Goal: Information Seeking & Learning: Learn about a topic

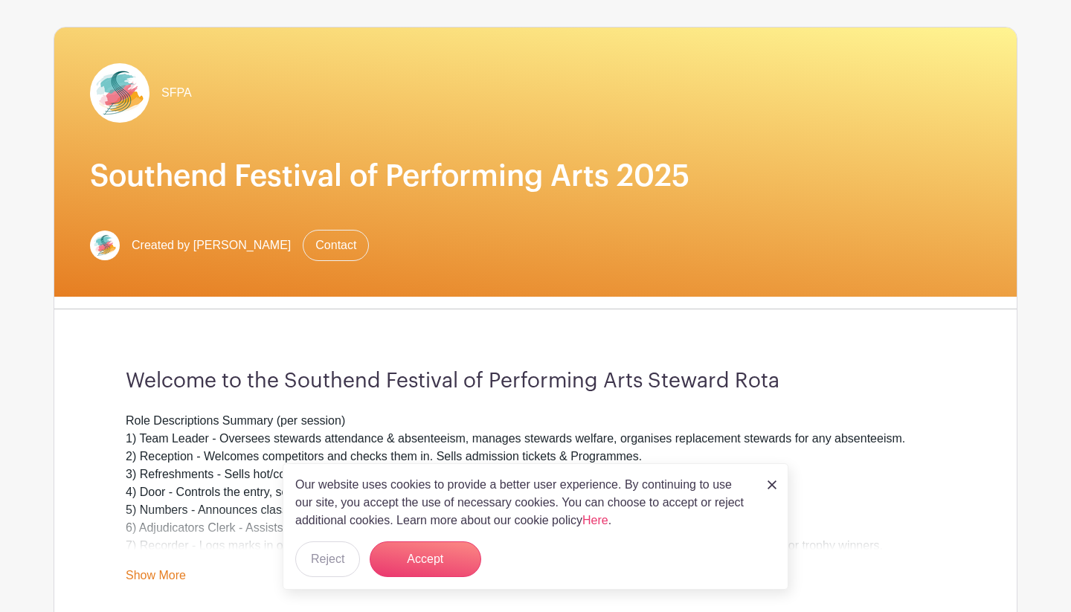
scroll to position [95, 0]
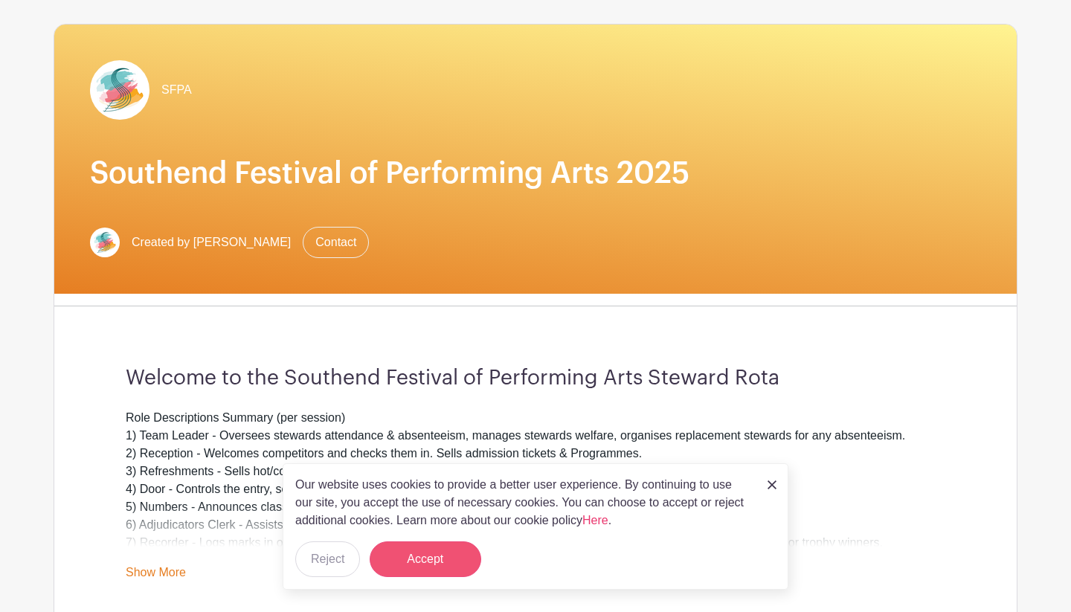
click at [426, 558] on button "Accept" at bounding box center [425, 559] width 112 height 36
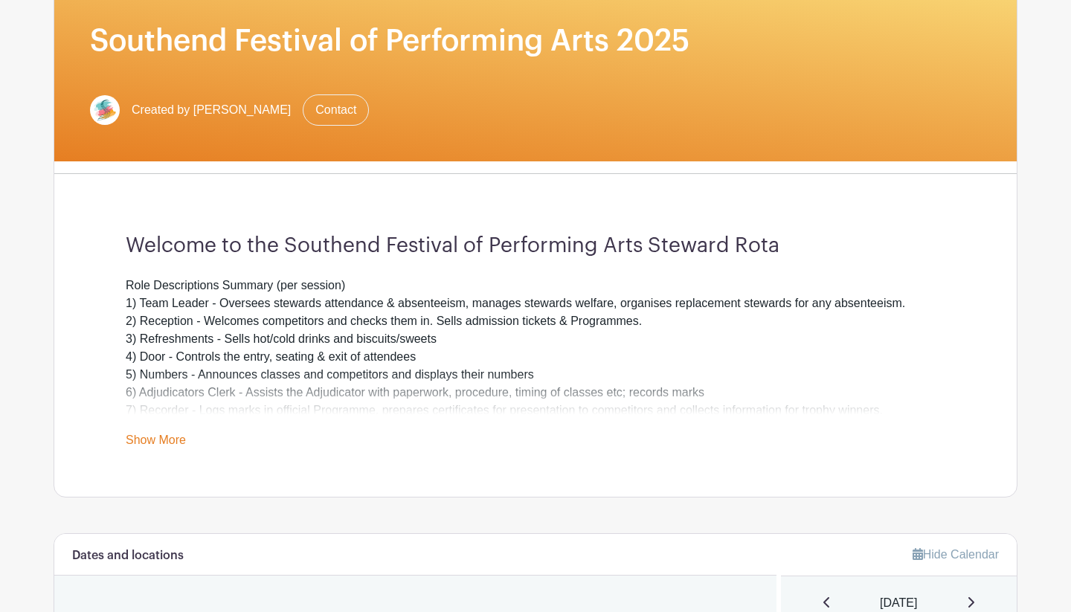
scroll to position [287, 0]
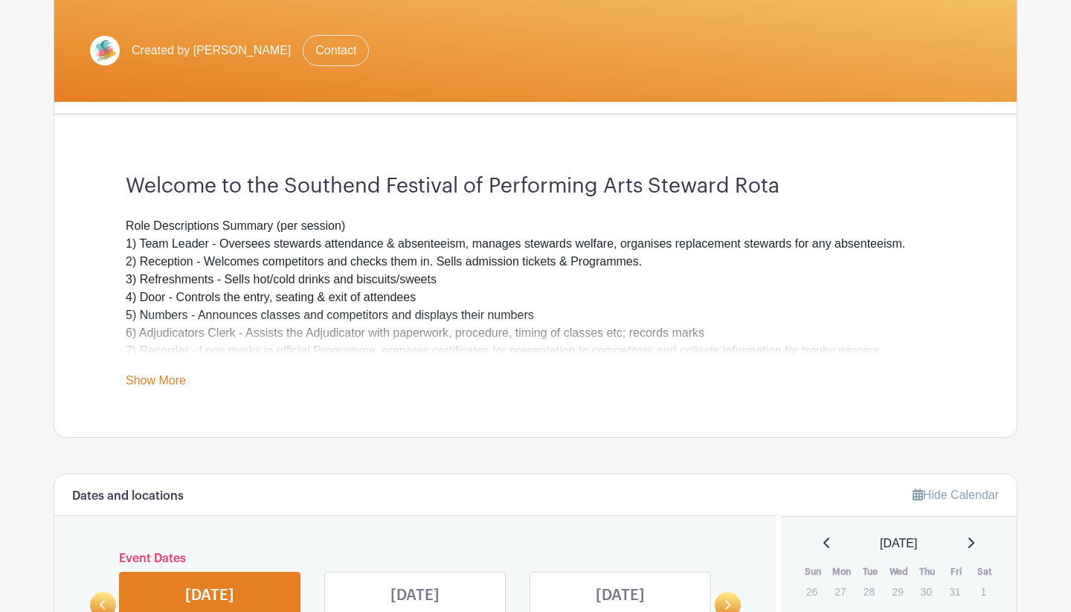
click at [173, 376] on link "Show More" at bounding box center [156, 383] width 60 height 19
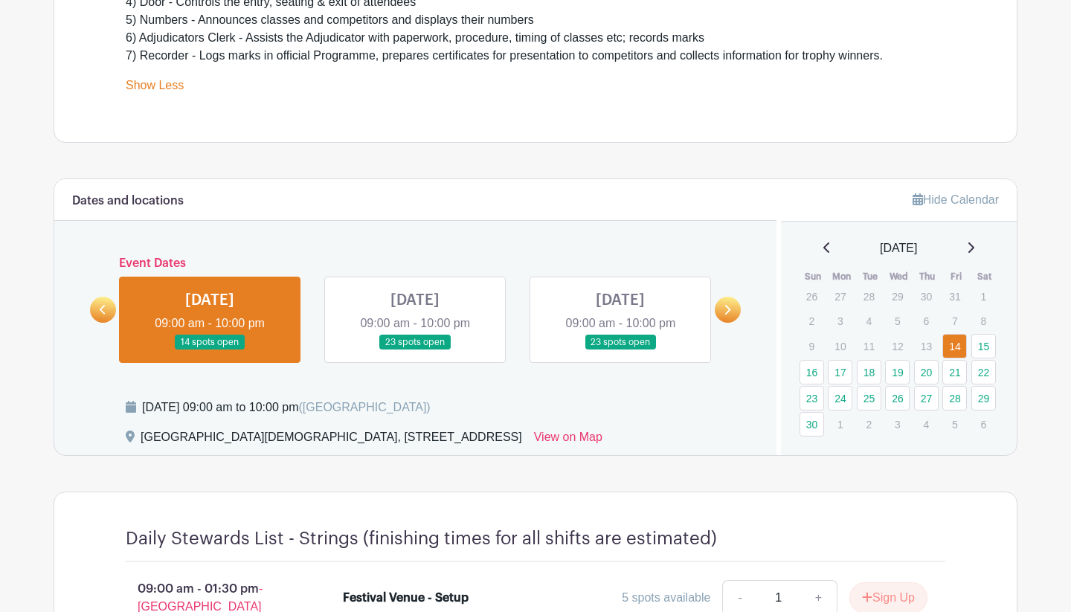
scroll to position [558, 0]
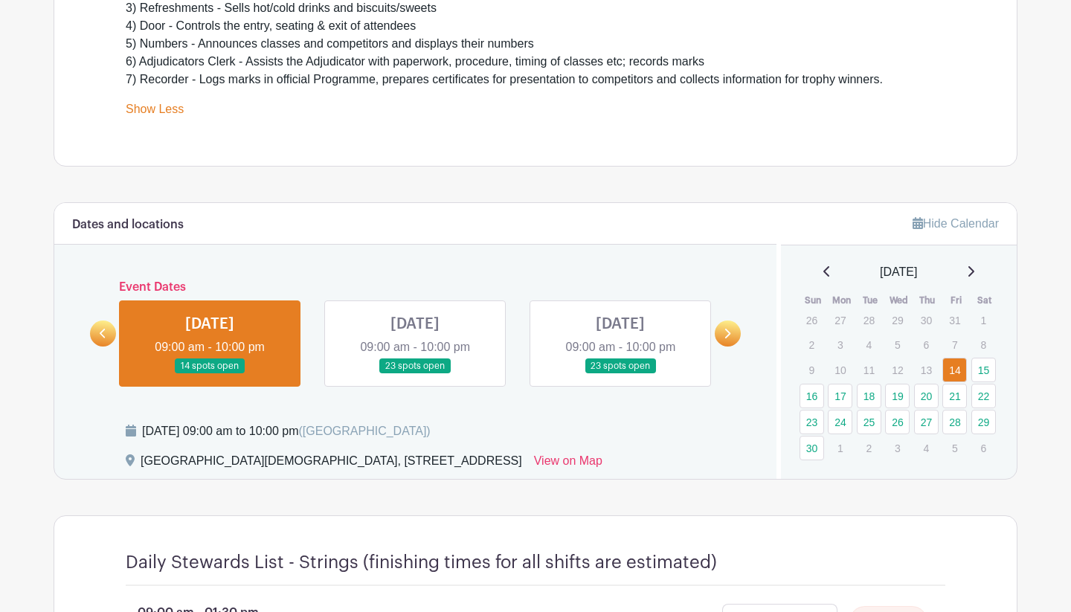
click at [415, 374] on link at bounding box center [415, 374] width 0 height 0
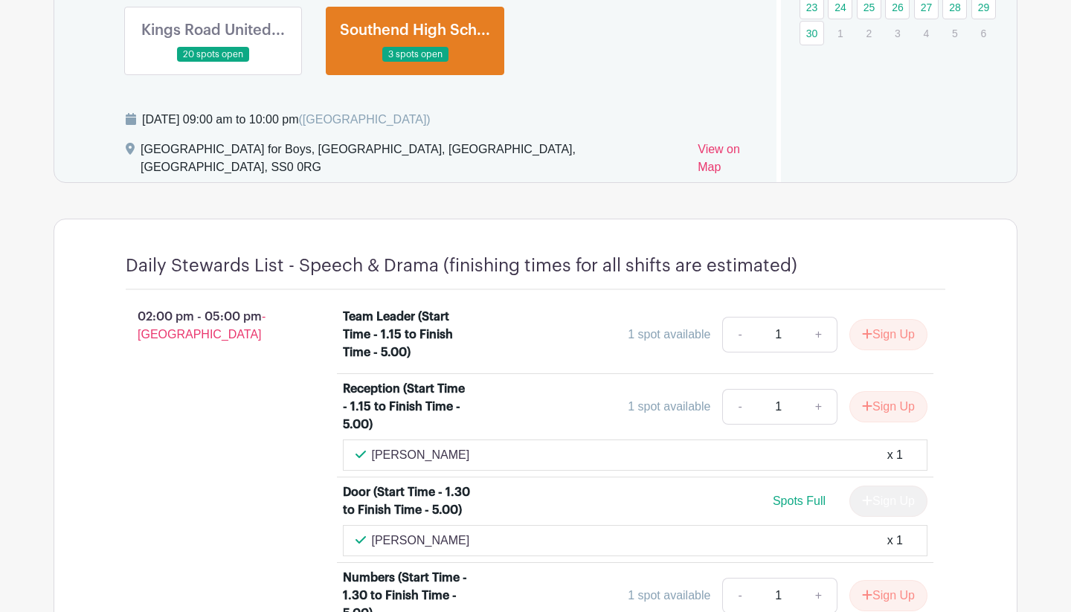
scroll to position [977, 0]
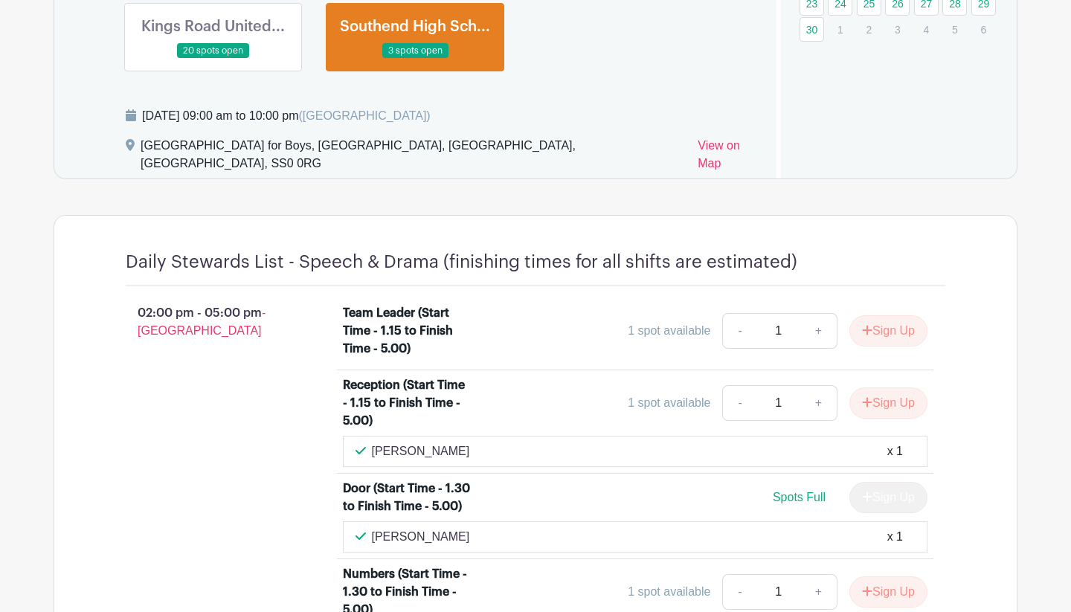
click at [213, 59] on link at bounding box center [213, 59] width 0 height 0
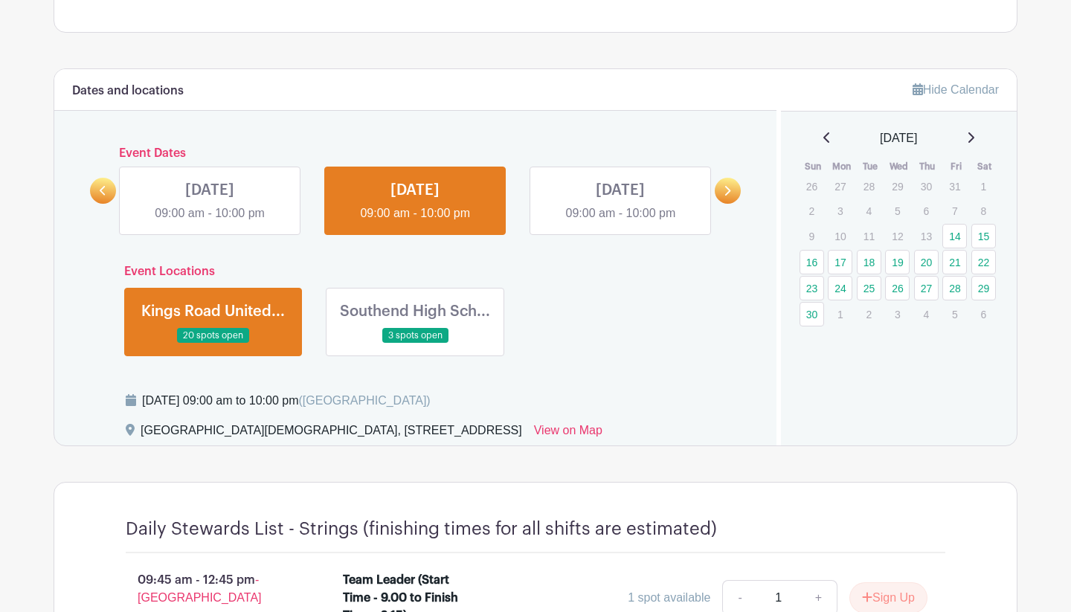
scroll to position [674, 0]
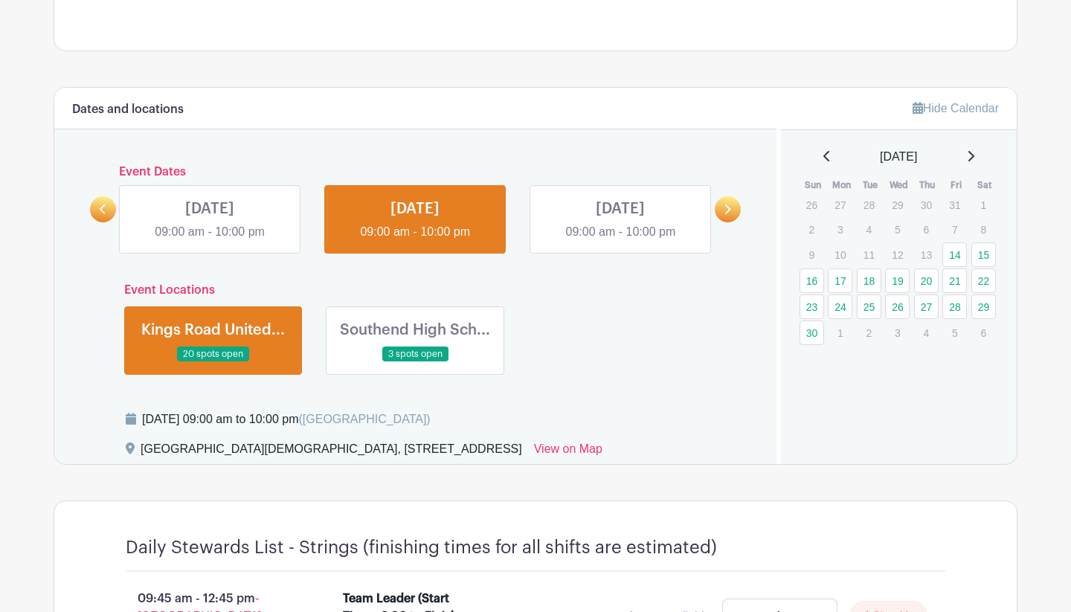
click at [415, 362] on link at bounding box center [415, 362] width 0 height 0
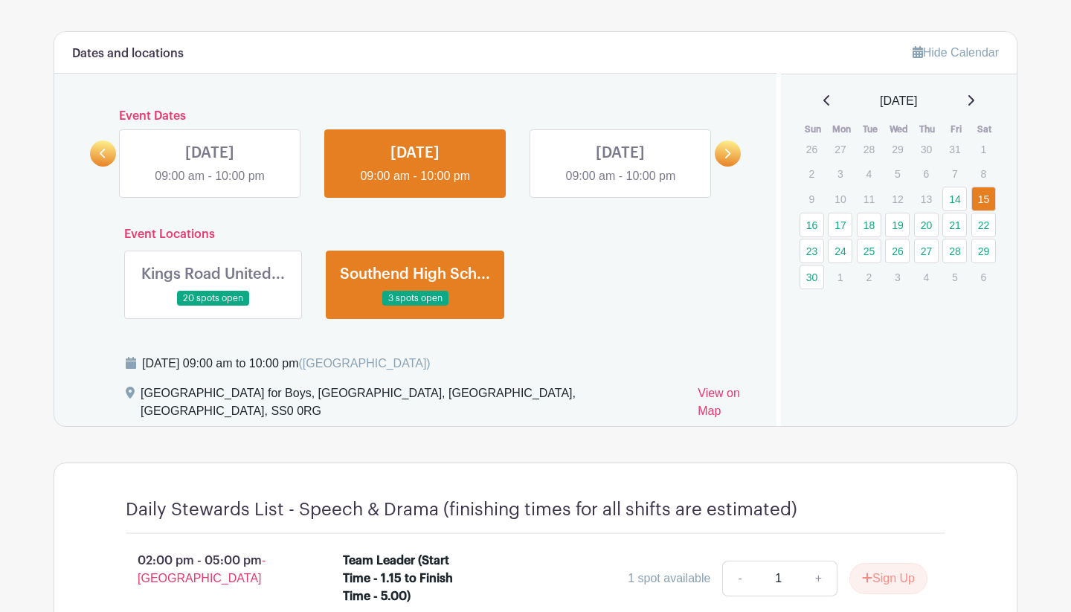
scroll to position [725, 0]
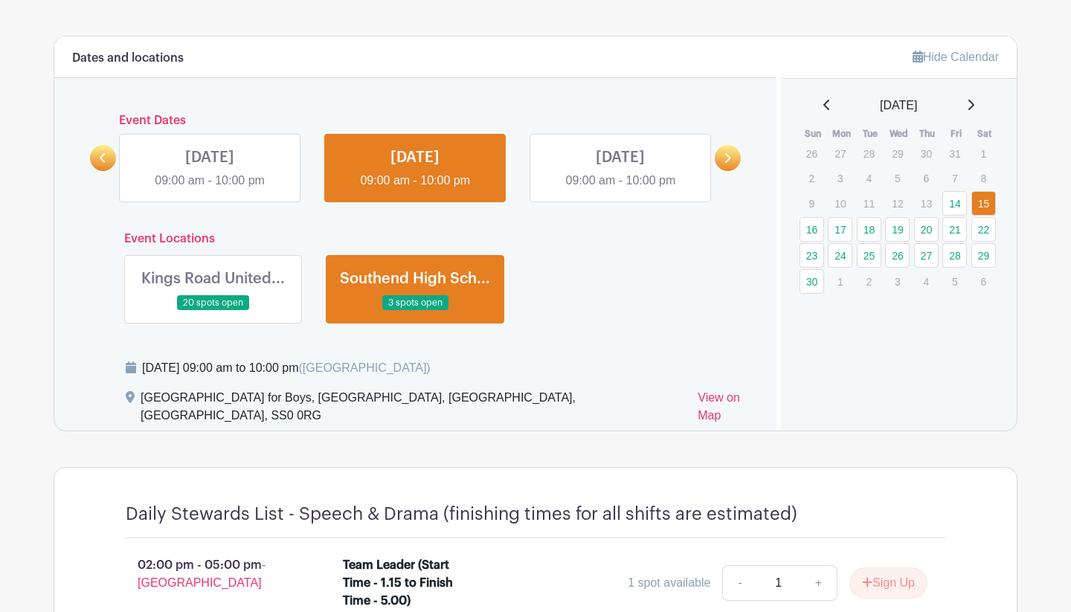
click at [620, 190] on link at bounding box center [620, 190] width 0 height 0
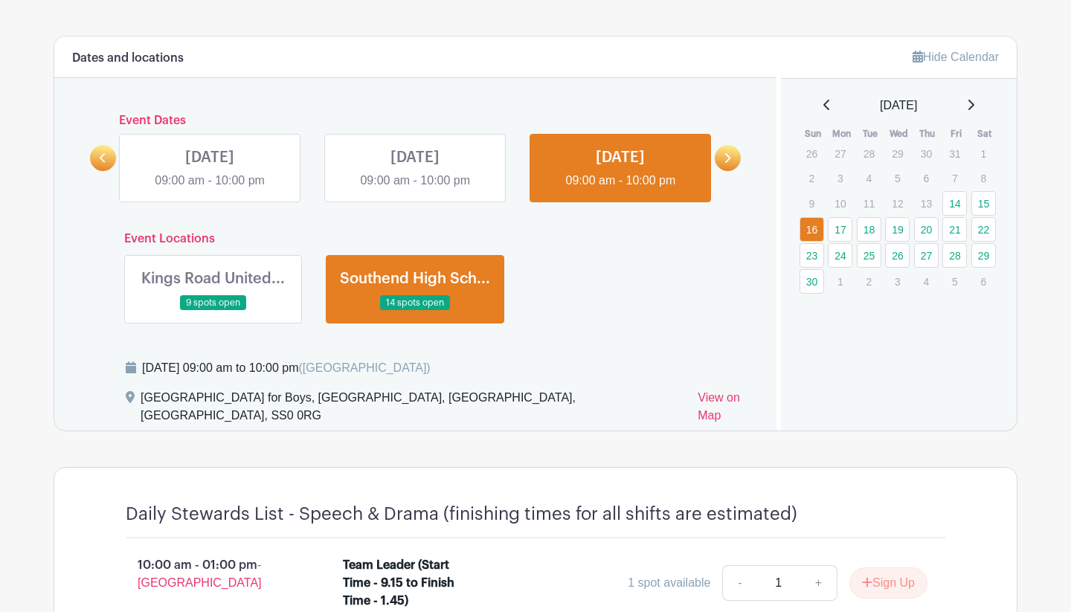
click at [213, 311] on link at bounding box center [213, 311] width 0 height 0
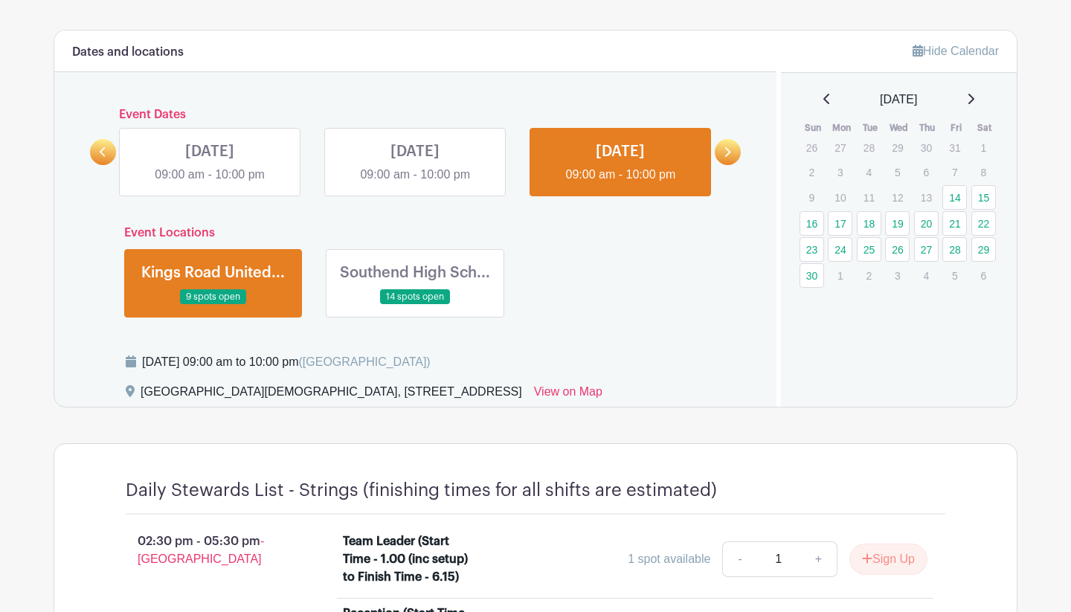
scroll to position [704, 0]
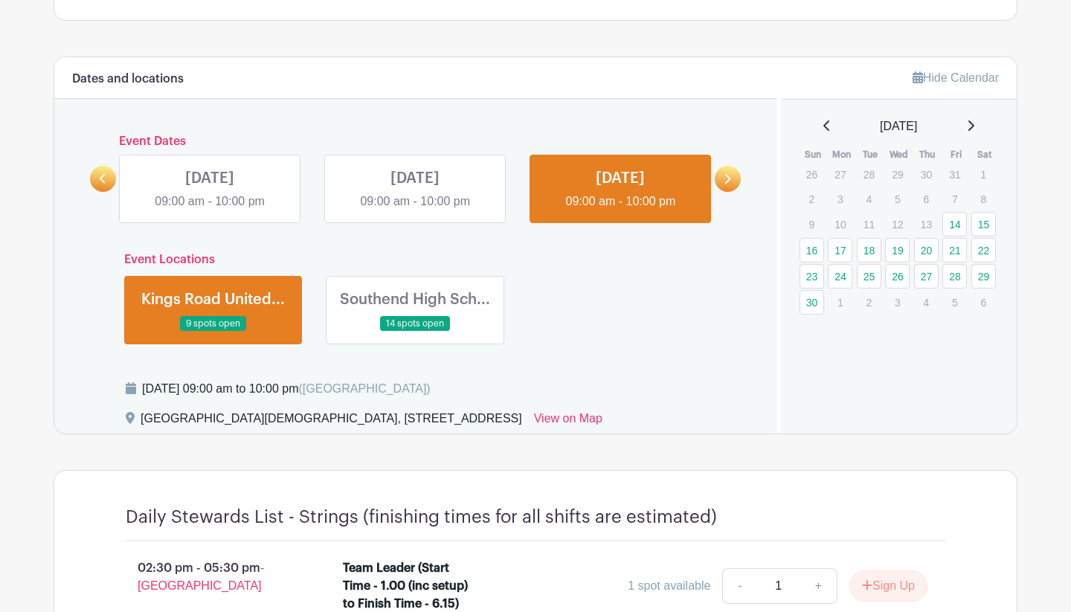
click at [415, 332] on link at bounding box center [415, 332] width 0 height 0
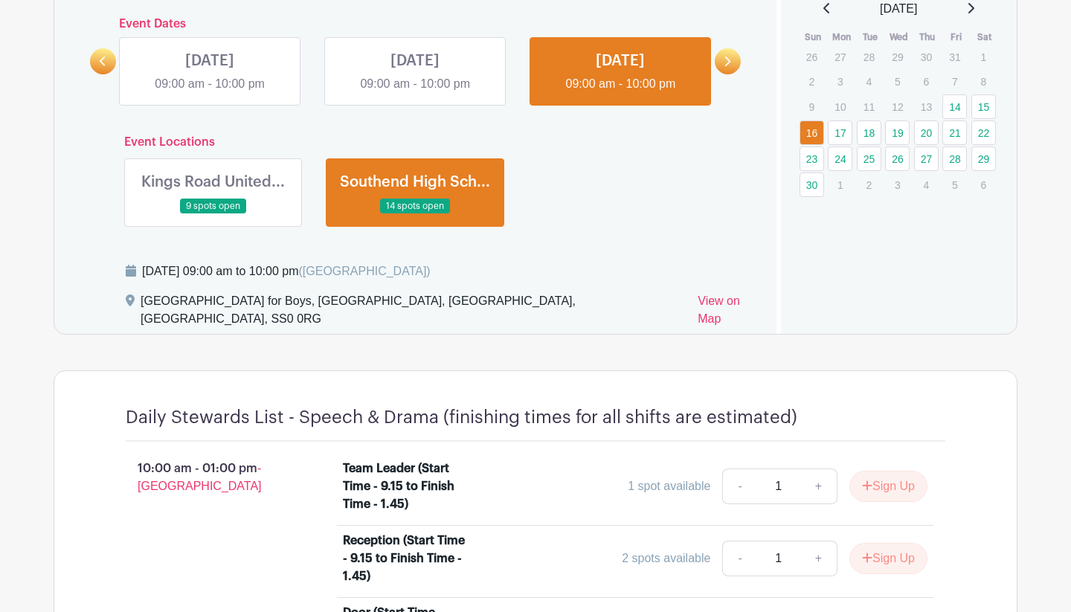
scroll to position [805, 0]
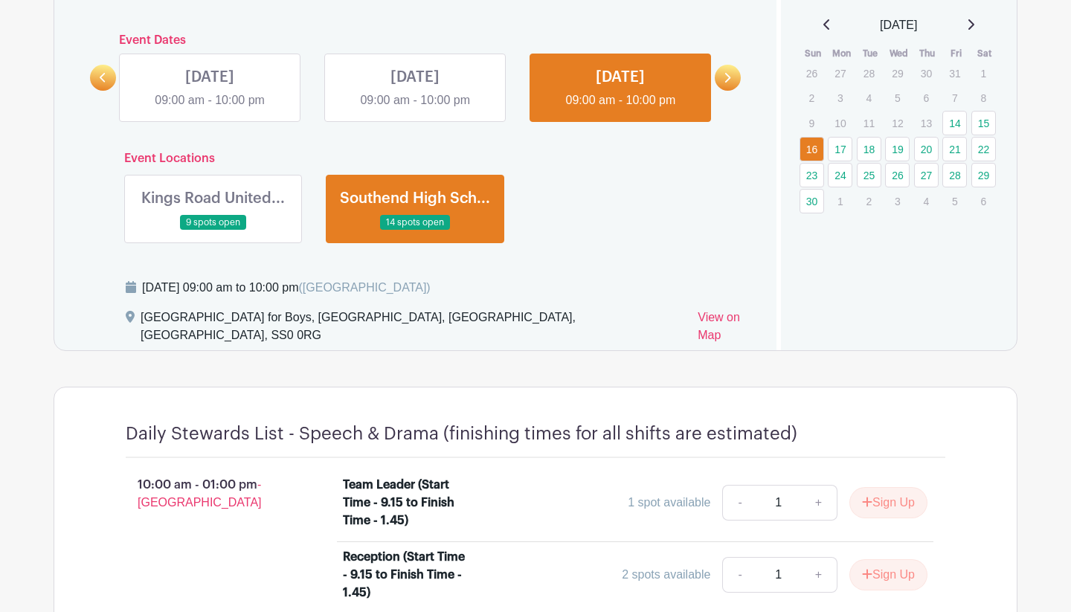
click at [729, 79] on icon at bounding box center [728, 78] width 6 height 10
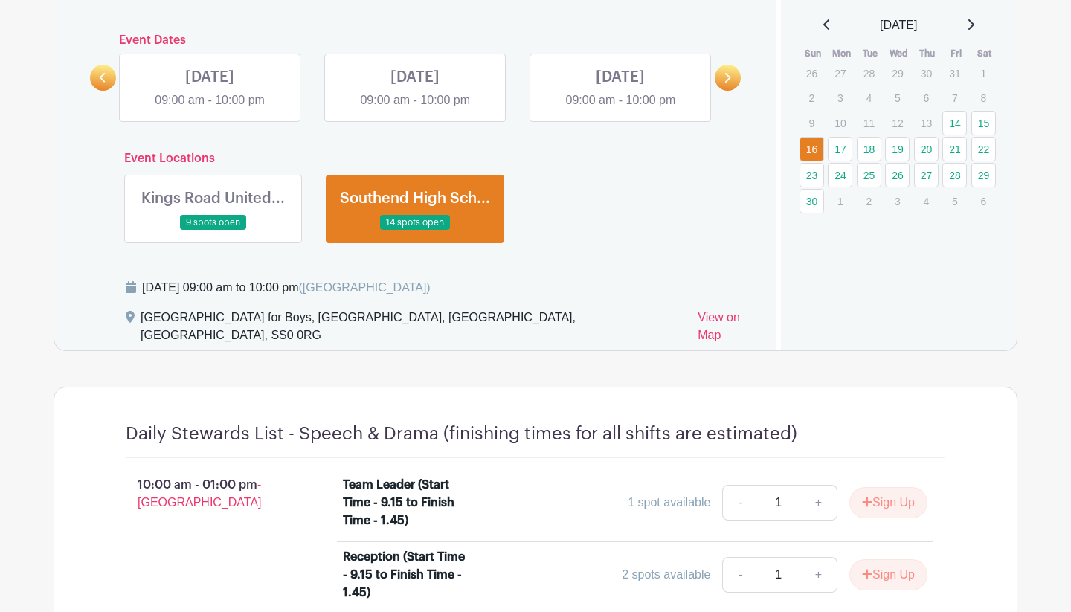
click at [210, 109] on link at bounding box center [210, 109] width 0 height 0
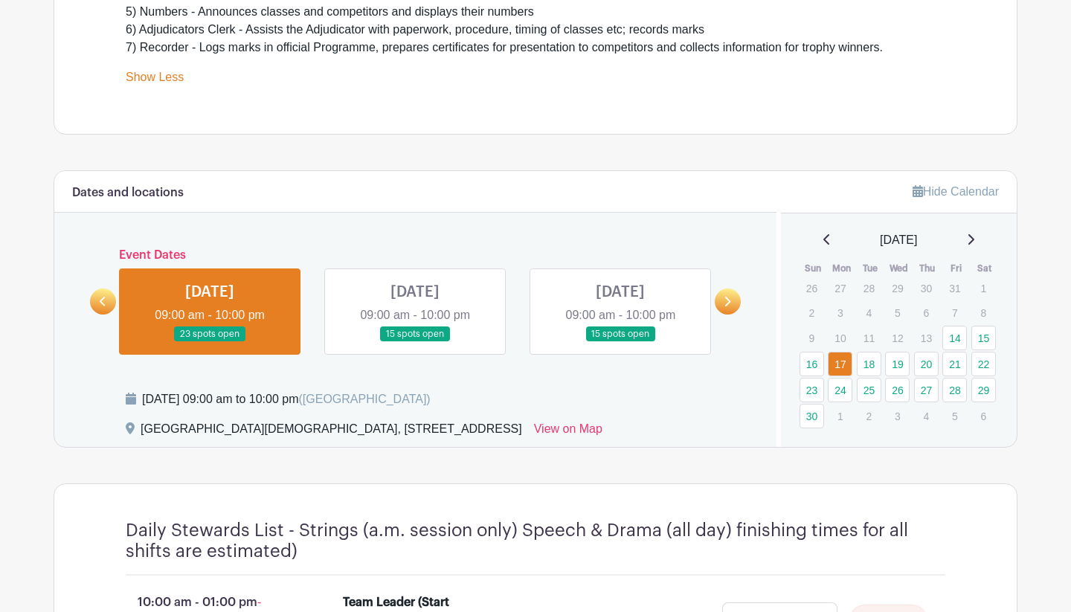
scroll to position [548, 0]
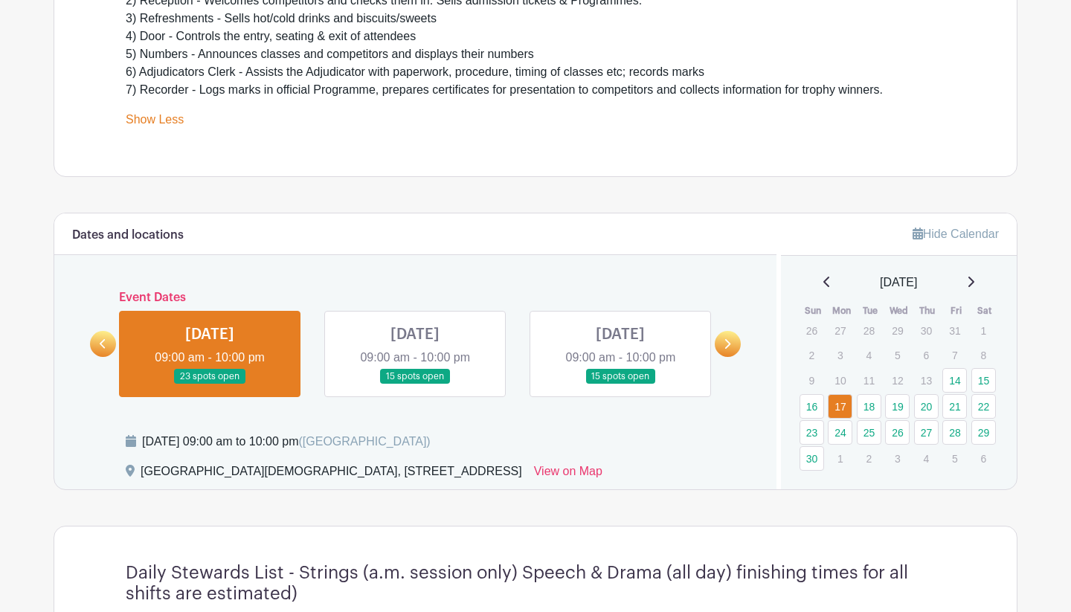
click at [415, 384] on link at bounding box center [415, 384] width 0 height 0
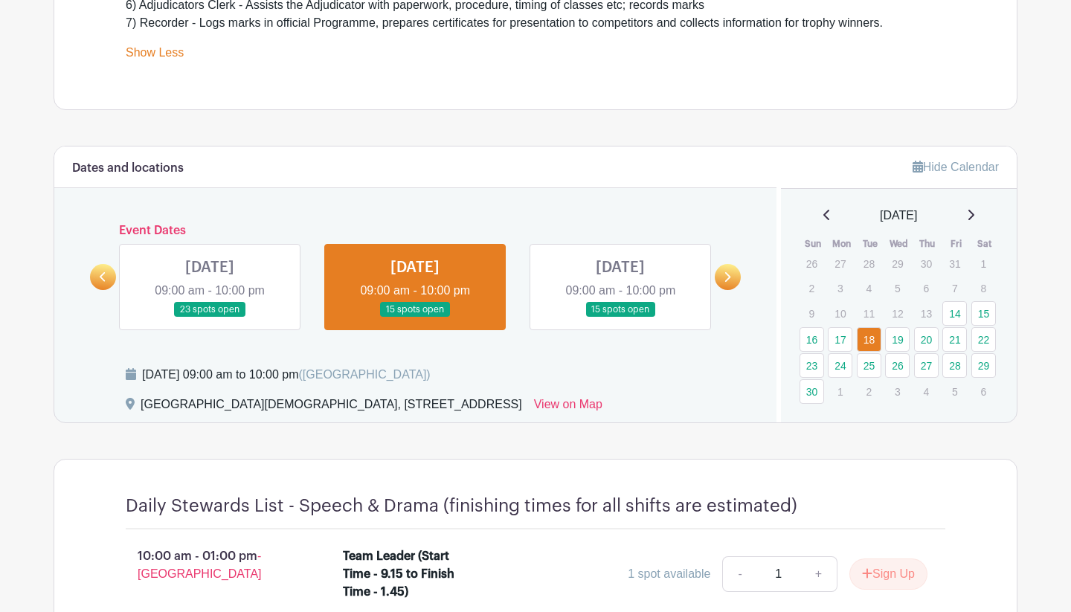
scroll to position [605, 0]
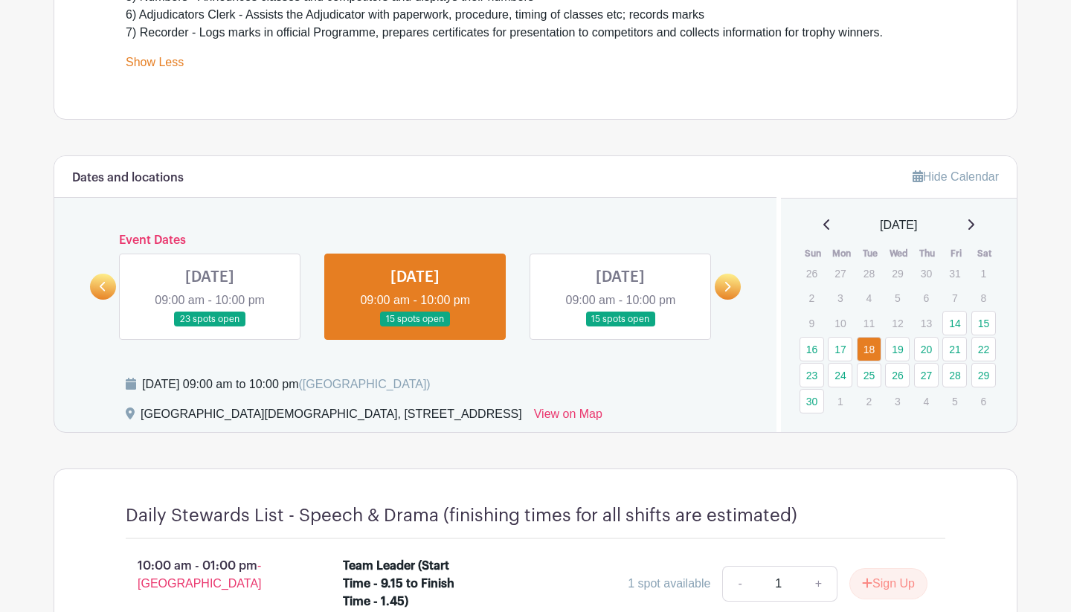
click at [620, 327] on link at bounding box center [620, 327] width 0 height 0
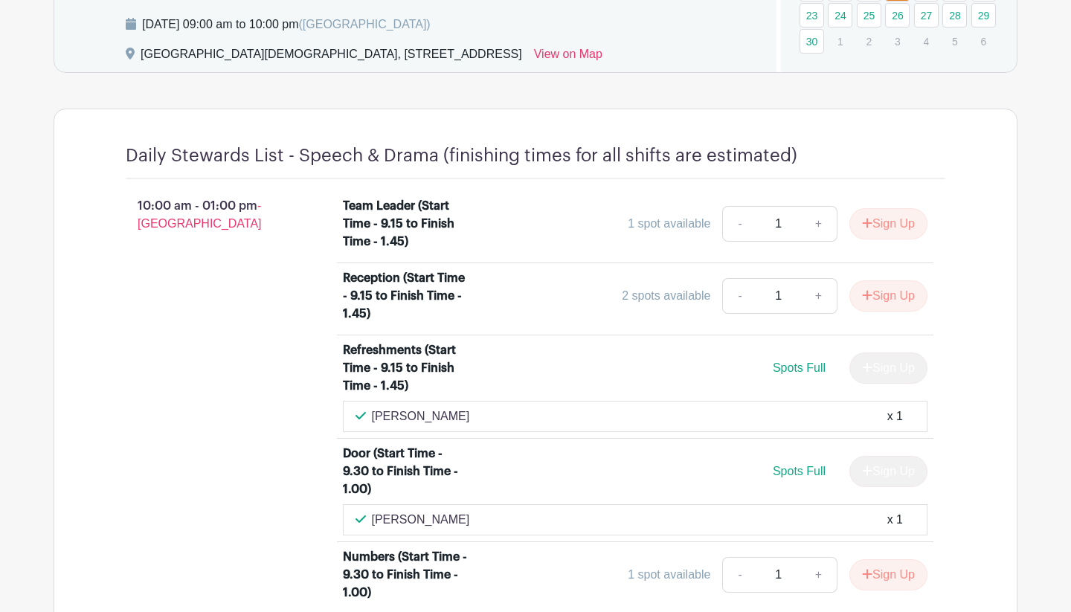
scroll to position [969, 0]
